Goal: Check status: Check status

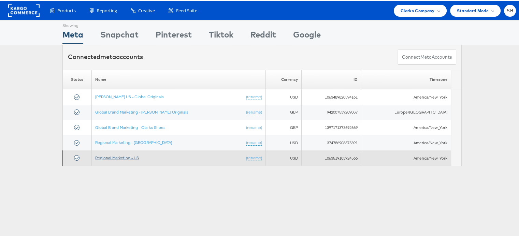
click at [126, 157] on link "Regional Marketing - US" at bounding box center [117, 156] width 44 height 5
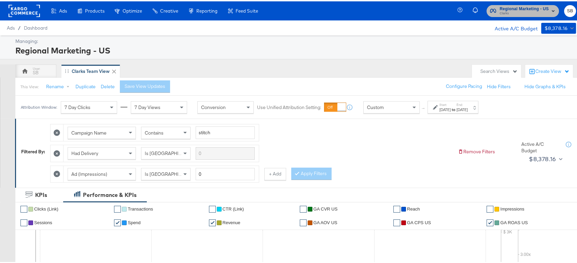
click at [510, 8] on span "Regional Marketing - US" at bounding box center [523, 7] width 49 height 7
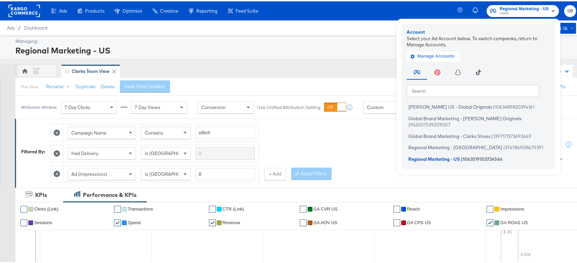
click at [351, 92] on div "This View: Rename Duplicate Delete Save View Updates Configure Pacing Hide Filt…" at bounding box center [298, 85] width 567 height 18
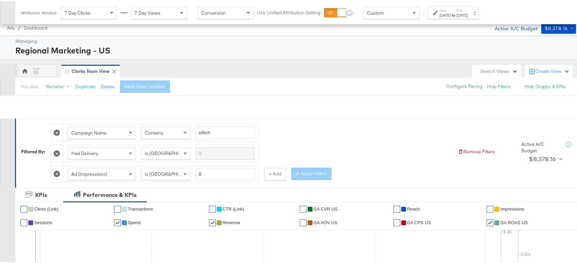
scroll to position [365, 0]
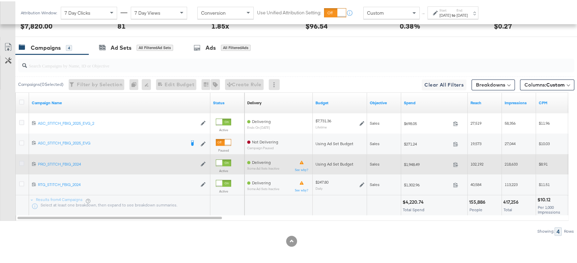
click at [21, 163] on icon at bounding box center [21, 162] width 5 height 5
click at [0, 0] on input "checkbox" at bounding box center [0, 0] width 0 height 0
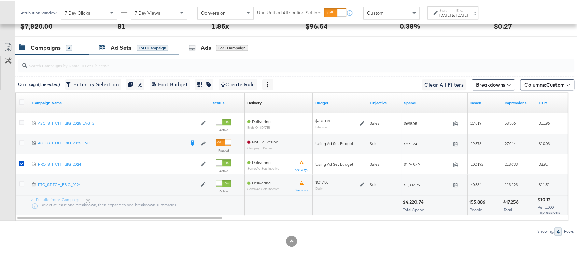
click at [115, 46] on div "Ad Sets" at bounding box center [121, 47] width 21 height 8
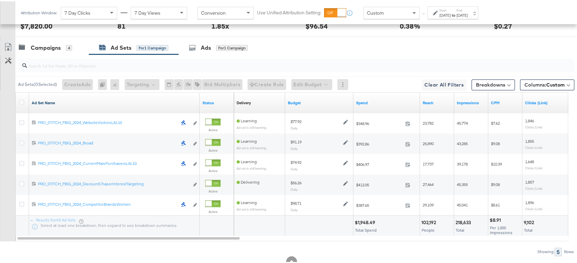
click at [44, 101] on link "Ad Set Name" at bounding box center [114, 101] width 165 height 5
click at [44, 101] on link "Ad Set Name ↓" at bounding box center [114, 101] width 165 height 5
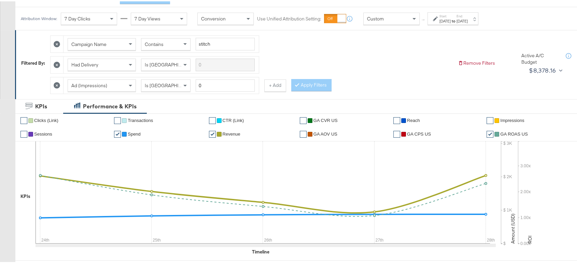
scroll to position [0, 0]
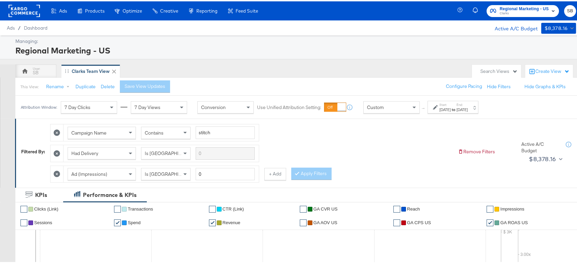
click at [27, 13] on rect at bounding box center [24, 9] width 31 height 12
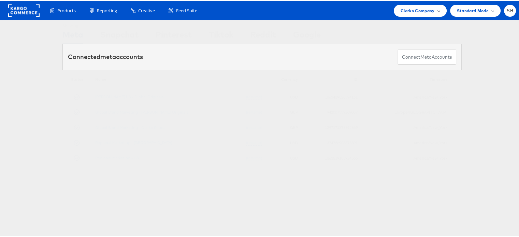
click at [414, 12] on span "Clarks Company" at bounding box center [418, 9] width 34 height 7
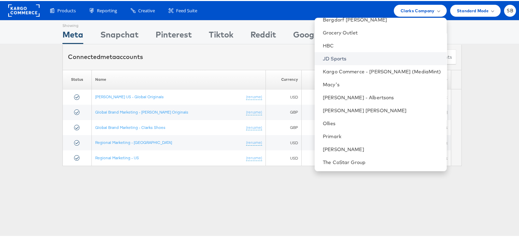
scroll to position [15, 0]
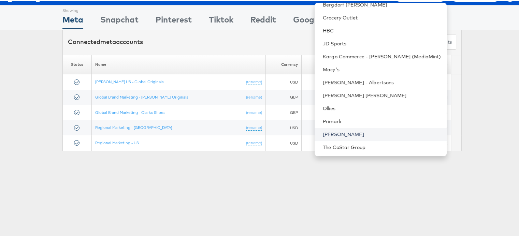
click at [346, 135] on link "[PERSON_NAME]" at bounding box center [382, 133] width 118 height 7
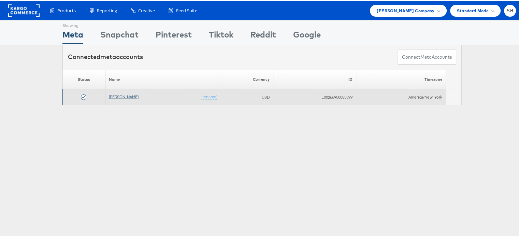
click at [118, 97] on link "[PERSON_NAME]" at bounding box center [124, 95] width 30 height 5
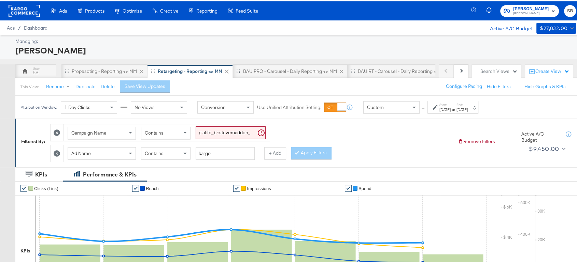
click at [442, 106] on div "[DATE]" at bounding box center [444, 108] width 11 height 5
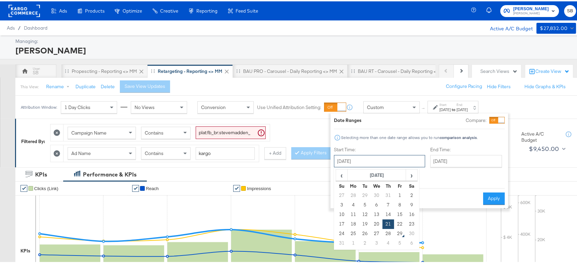
click at [369, 159] on input "[DATE]" at bounding box center [379, 160] width 91 height 12
click at [387, 232] on td "28" at bounding box center [388, 233] width 12 height 10
type input "[DATE]"
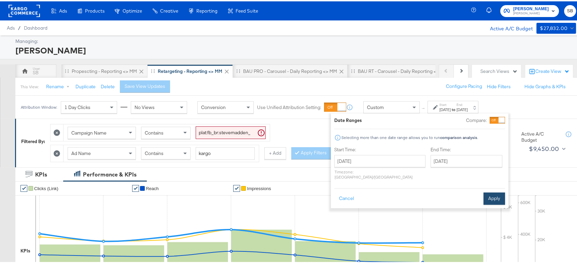
click at [489, 191] on button "Apply" at bounding box center [493, 197] width 21 height 12
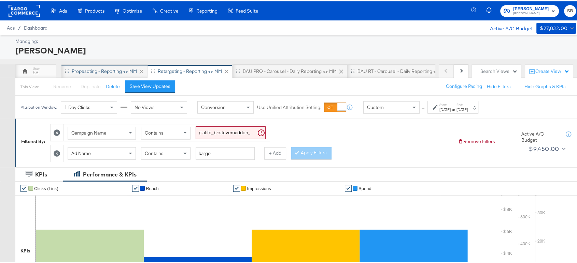
click at [111, 68] on div "Propescting - Reporting <> MM" at bounding box center [104, 70] width 65 height 6
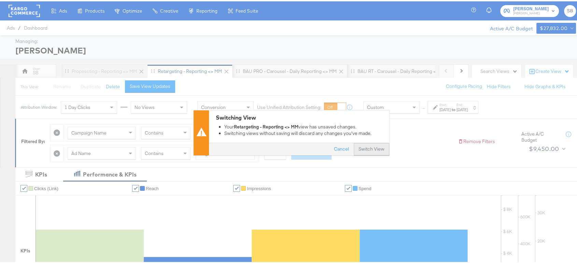
click at [362, 148] on button "Switch View" at bounding box center [370, 148] width 35 height 12
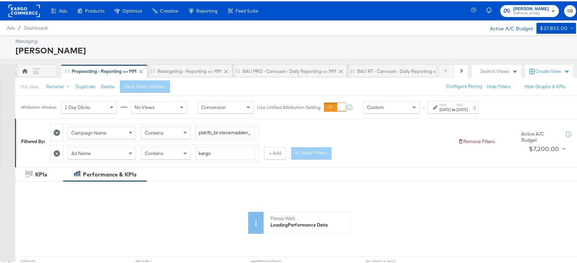
click at [450, 105] on label "Start:" at bounding box center [444, 103] width 11 height 4
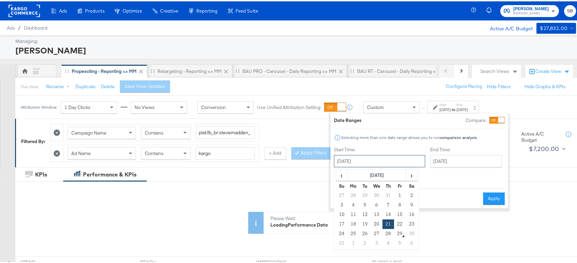
click at [384, 158] on input "[DATE]" at bounding box center [379, 160] width 91 height 12
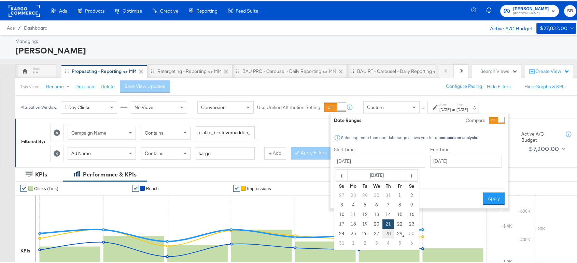
click at [388, 232] on td "28" at bounding box center [388, 233] width 12 height 10
type input "[DATE]"
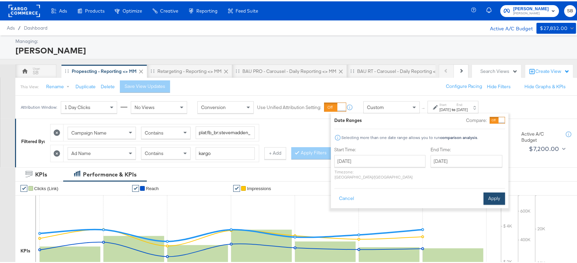
click at [494, 191] on button "Apply" at bounding box center [493, 197] width 21 height 12
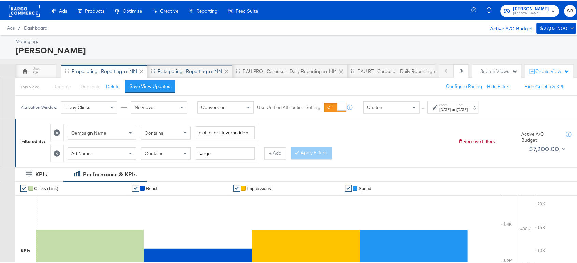
click at [177, 73] on div "Retargeting - Reporting <> MM" at bounding box center [190, 70] width 64 height 6
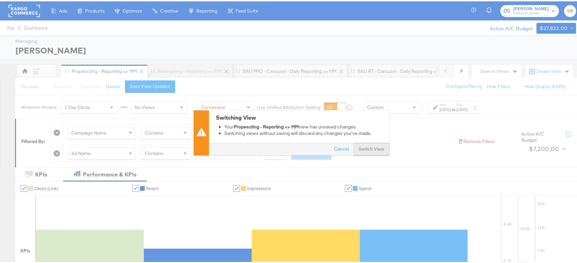
click at [369, 148] on button "Switch View" at bounding box center [370, 148] width 35 height 12
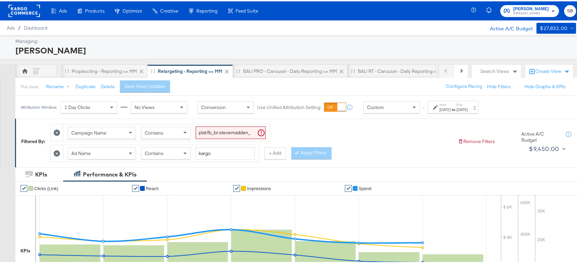
click at [450, 110] on div "[DATE]" at bounding box center [444, 108] width 11 height 5
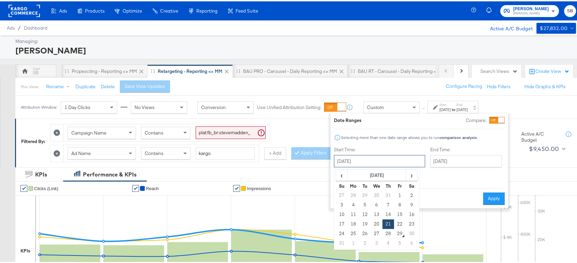
click at [376, 161] on input "[DATE]" at bounding box center [379, 160] width 91 height 12
click at [386, 234] on td "28" at bounding box center [388, 233] width 12 height 10
type input "[DATE]"
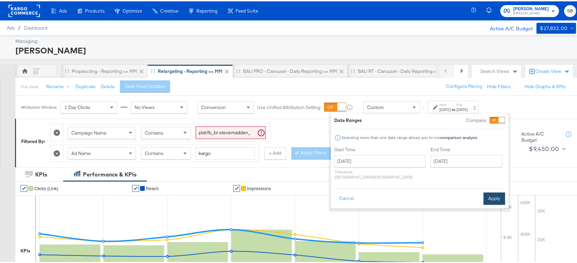
click at [491, 193] on button "Apply" at bounding box center [493, 197] width 21 height 12
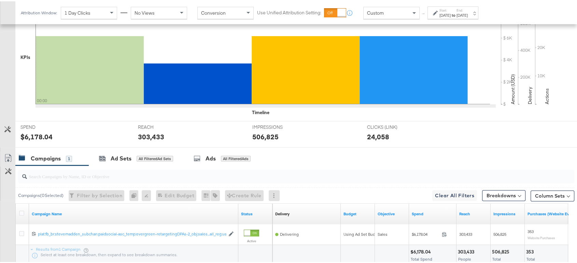
scroll to position [244, 0]
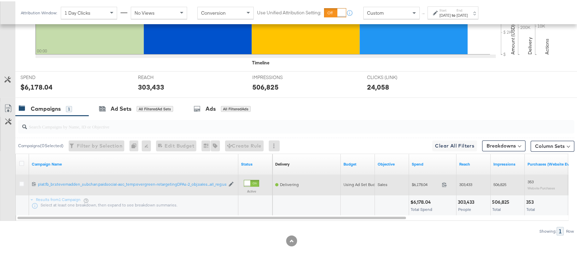
click at [463, 182] on span "303,433" at bounding box center [465, 183] width 13 height 5
copy span "303,433"
click at [498, 183] on span "506,825" at bounding box center [499, 183] width 13 height 5
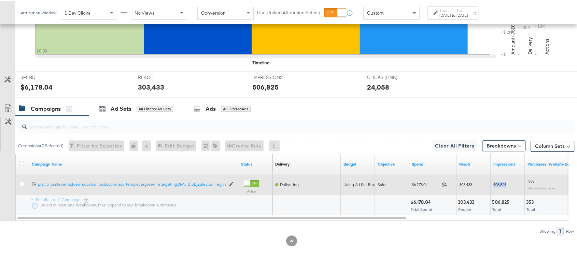
copy span "506,825"
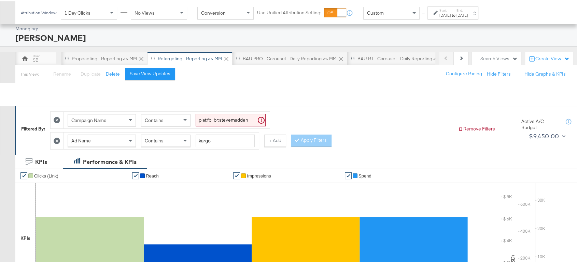
scroll to position [0, 0]
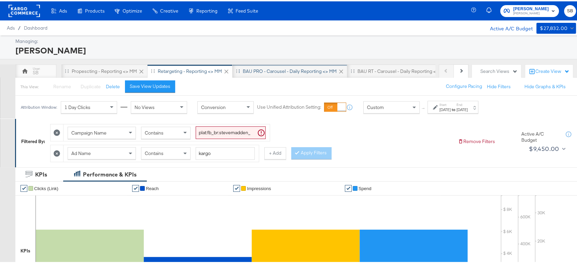
click at [270, 65] on div "BAU PRO - Carousel - Daily Reporting <> MM" at bounding box center [289, 70] width 115 height 14
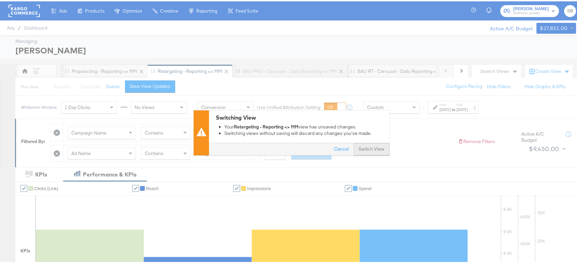
click at [366, 149] on button "Switch View" at bounding box center [370, 148] width 35 height 12
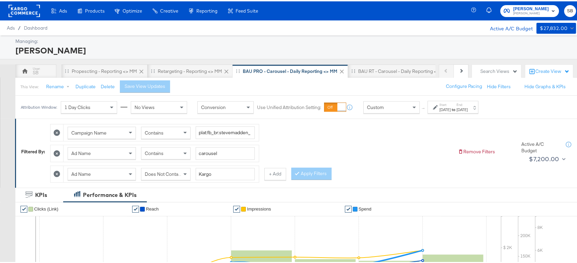
click at [450, 103] on label "Start:" at bounding box center [444, 103] width 11 height 4
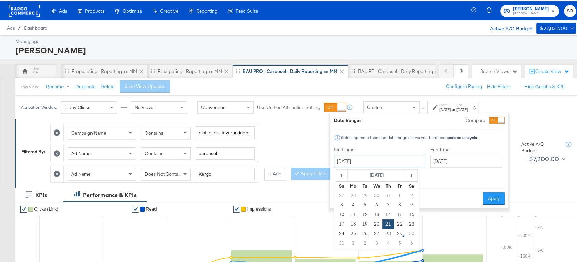
click at [375, 159] on input "[DATE]" at bounding box center [379, 160] width 91 height 12
click at [390, 232] on td "28" at bounding box center [388, 233] width 12 height 10
type input "[DATE]"
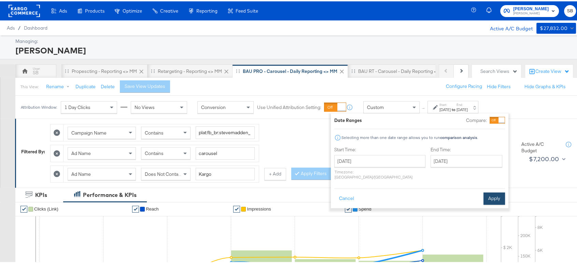
click at [499, 191] on button "Apply" at bounding box center [493, 197] width 21 height 12
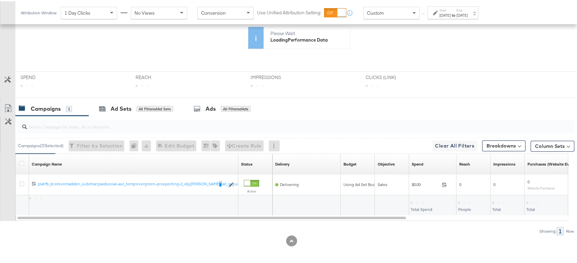
scroll to position [264, 0]
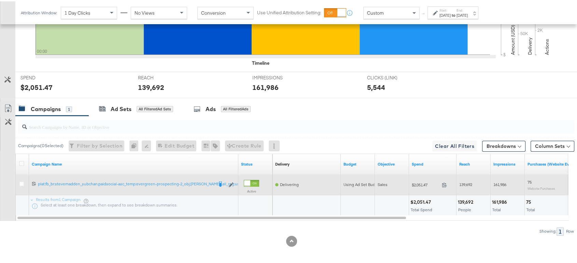
click at [421, 181] on span "$2,051.47" at bounding box center [424, 183] width 27 height 5
copy span "2,051.47"
click at [468, 182] on span "139,692" at bounding box center [465, 183] width 13 height 5
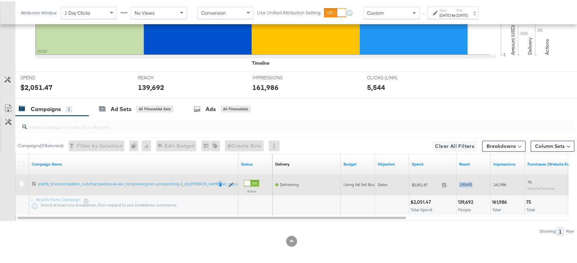
copy span "139,692"
click at [501, 182] on span "161,986" at bounding box center [499, 183] width 13 height 5
copy span "161,986"
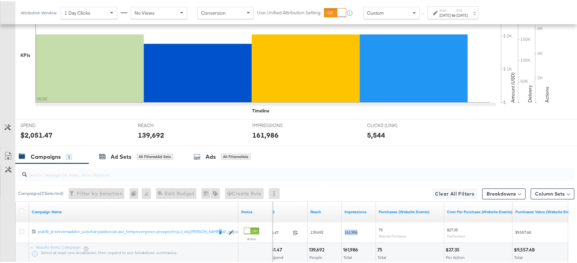
scroll to position [0, 0]
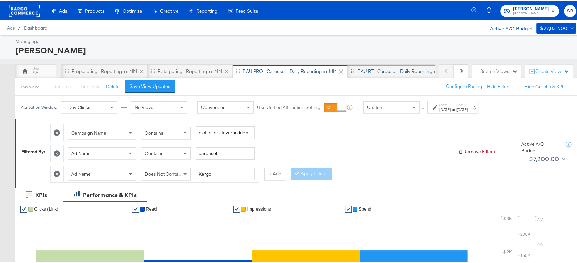
click at [379, 65] on div "BAU RT - Carousel - Daily Reporting <> MM" at bounding box center [402, 70] width 111 height 14
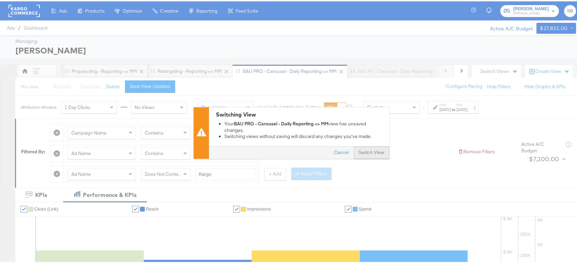
click at [365, 150] on button "Switch View" at bounding box center [370, 151] width 35 height 12
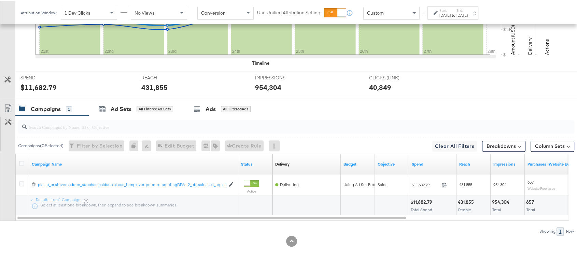
scroll to position [246, 0]
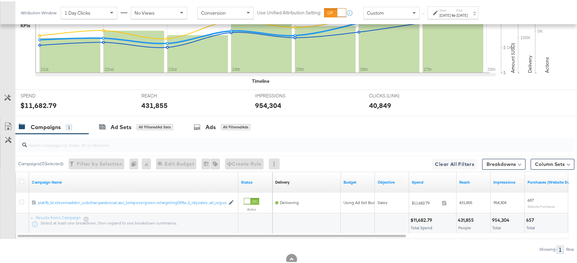
click at [456, 11] on strong "to" at bounding box center [453, 13] width 6 height 5
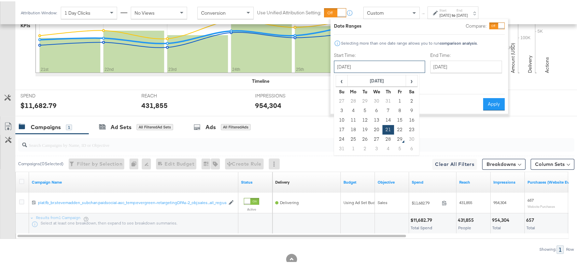
click at [392, 63] on input "[DATE]" at bounding box center [379, 65] width 91 height 12
click at [390, 138] on td "28" at bounding box center [388, 138] width 12 height 10
type input "[DATE]"
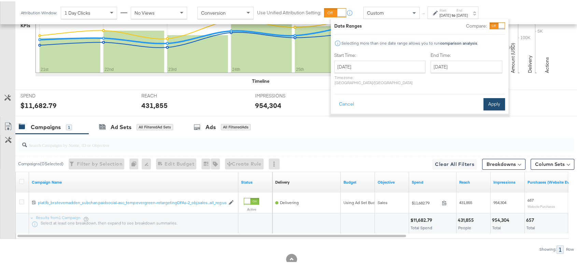
click at [490, 97] on button "Apply" at bounding box center [493, 103] width 21 height 12
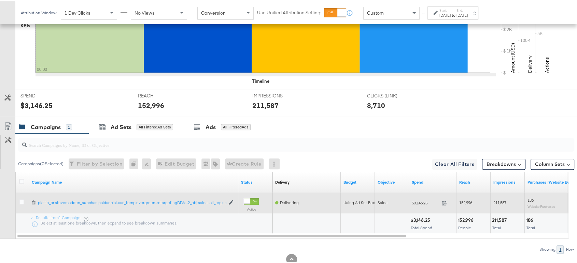
click at [417, 201] on span "$3,146.25" at bounding box center [424, 201] width 27 height 5
copy span "3,146.25"
click at [464, 200] on span "152,996" at bounding box center [465, 201] width 13 height 5
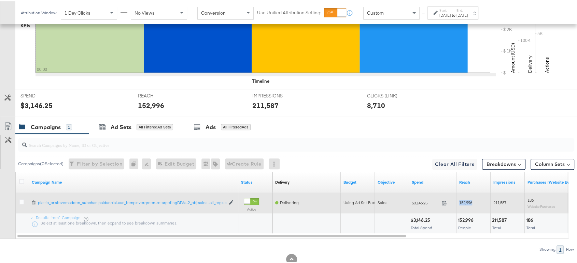
copy span "152,996"
click at [501, 201] on span "211,587" at bounding box center [499, 201] width 13 height 5
copy span "211,587"
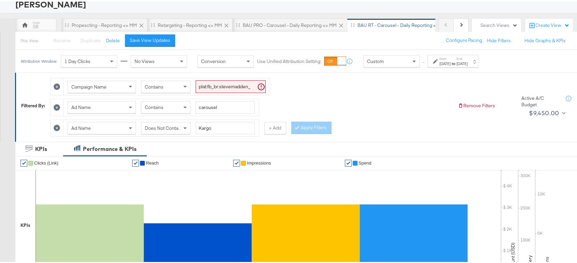
scroll to position [0, 0]
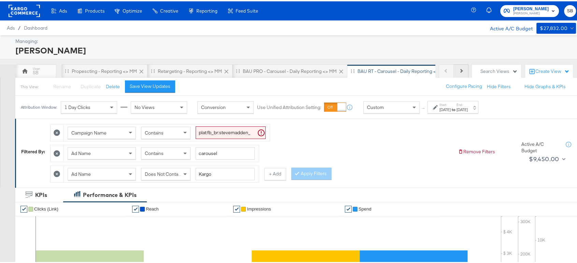
click at [453, 71] on button "Next" at bounding box center [460, 70] width 15 height 14
click at [415, 72] on div "BWP - Propescting - Daily Reporting <> MM" at bounding box center [445, 70] width 90 height 6
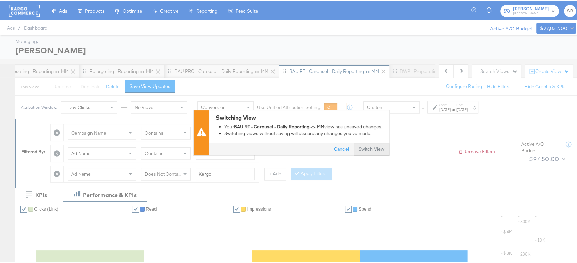
click at [368, 149] on button "Switch View" at bounding box center [370, 148] width 35 height 12
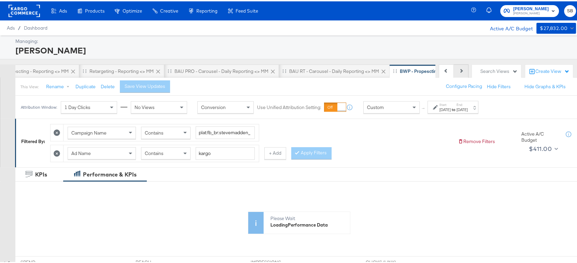
click at [457, 68] on button "Next" at bounding box center [460, 70] width 15 height 14
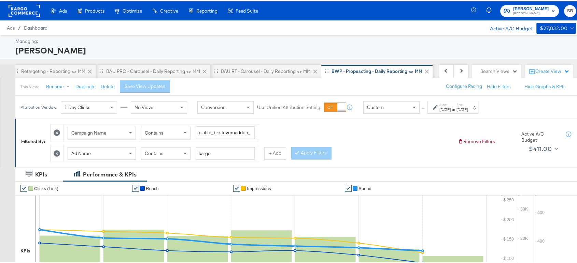
click at [450, 107] on div "[DATE]" at bounding box center [444, 108] width 11 height 5
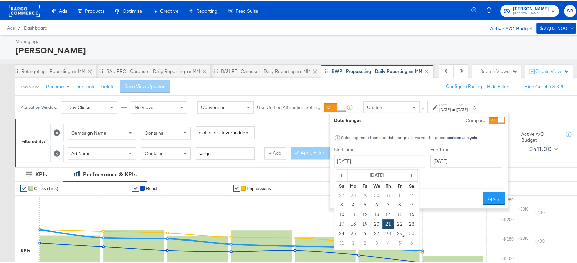
click at [378, 162] on input "[DATE]" at bounding box center [379, 160] width 91 height 12
click at [388, 232] on td "28" at bounding box center [388, 233] width 12 height 10
type input "[DATE]"
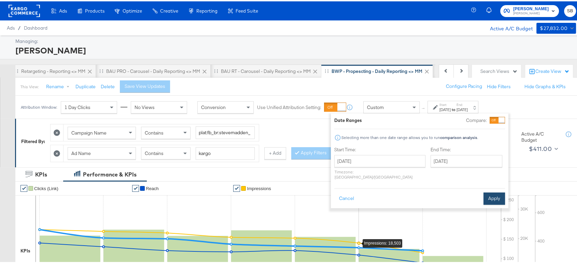
click at [492, 191] on button "Apply" at bounding box center [493, 197] width 21 height 12
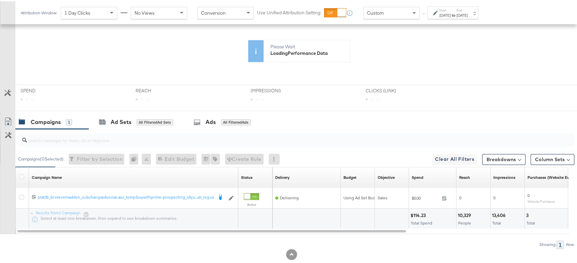
scroll to position [244, 0]
